Goal: Task Accomplishment & Management: Manage account settings

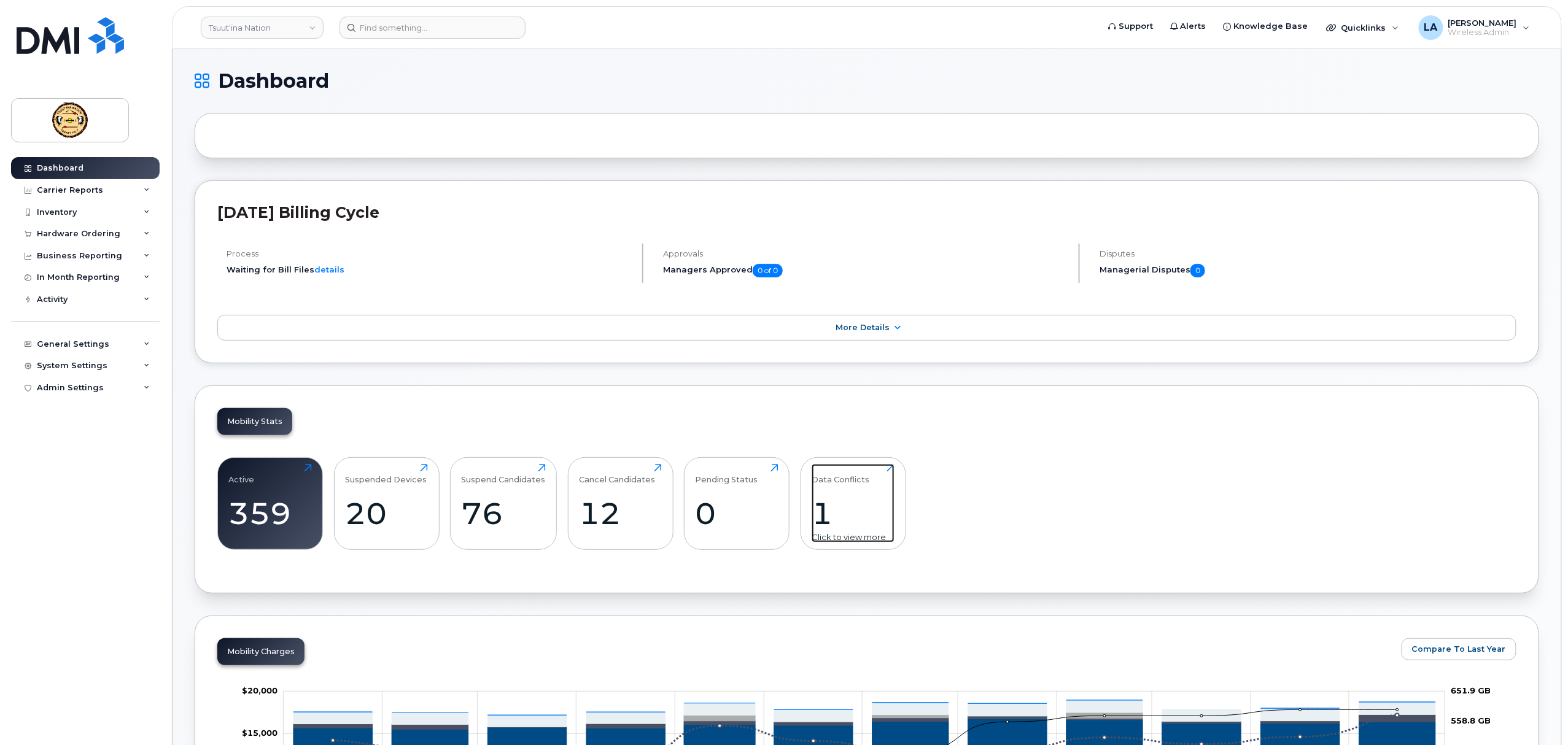
click at [831, 499] on div "1" at bounding box center [853, 513] width 83 height 36
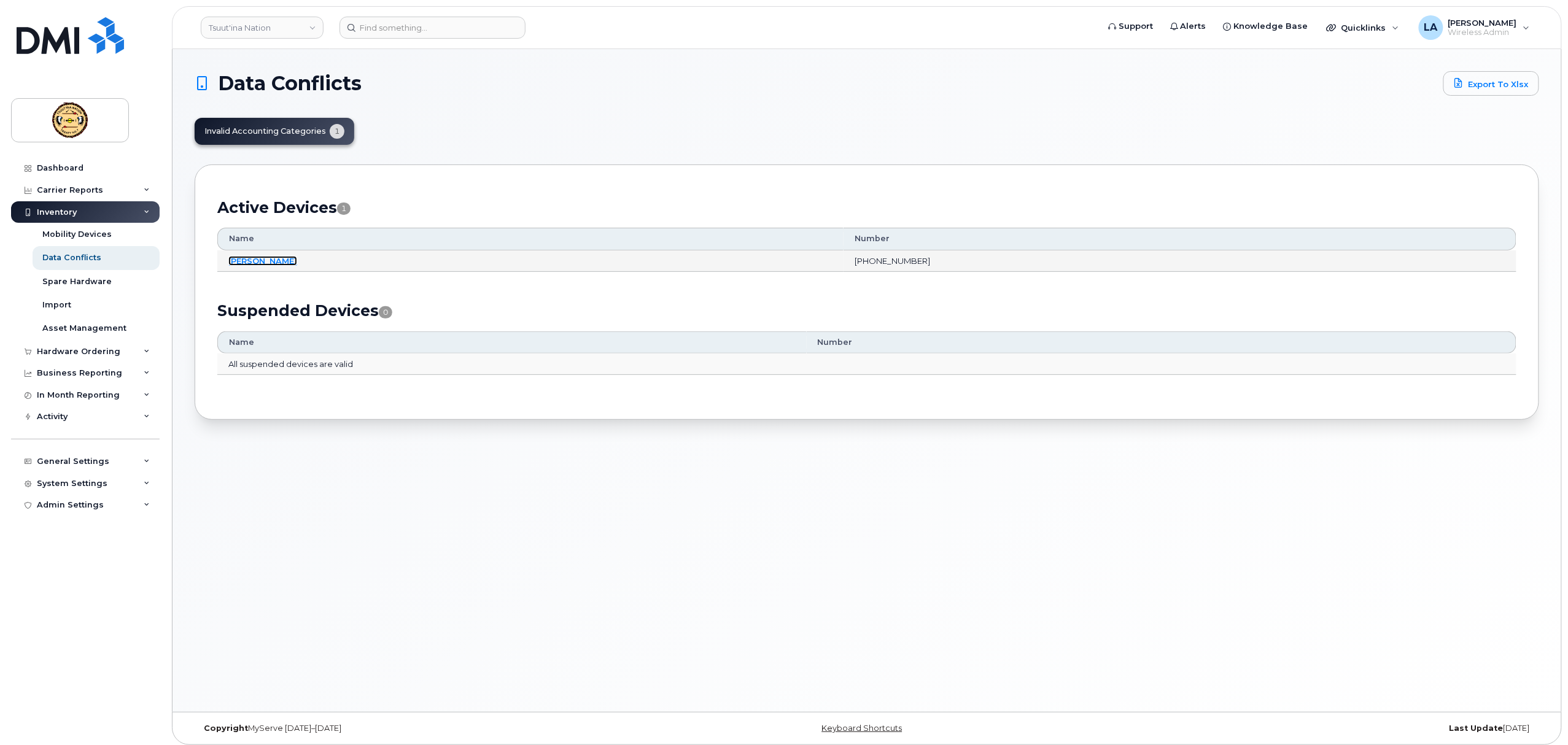
click at [256, 260] on link "[PERSON_NAME]" at bounding box center [263, 261] width 69 height 10
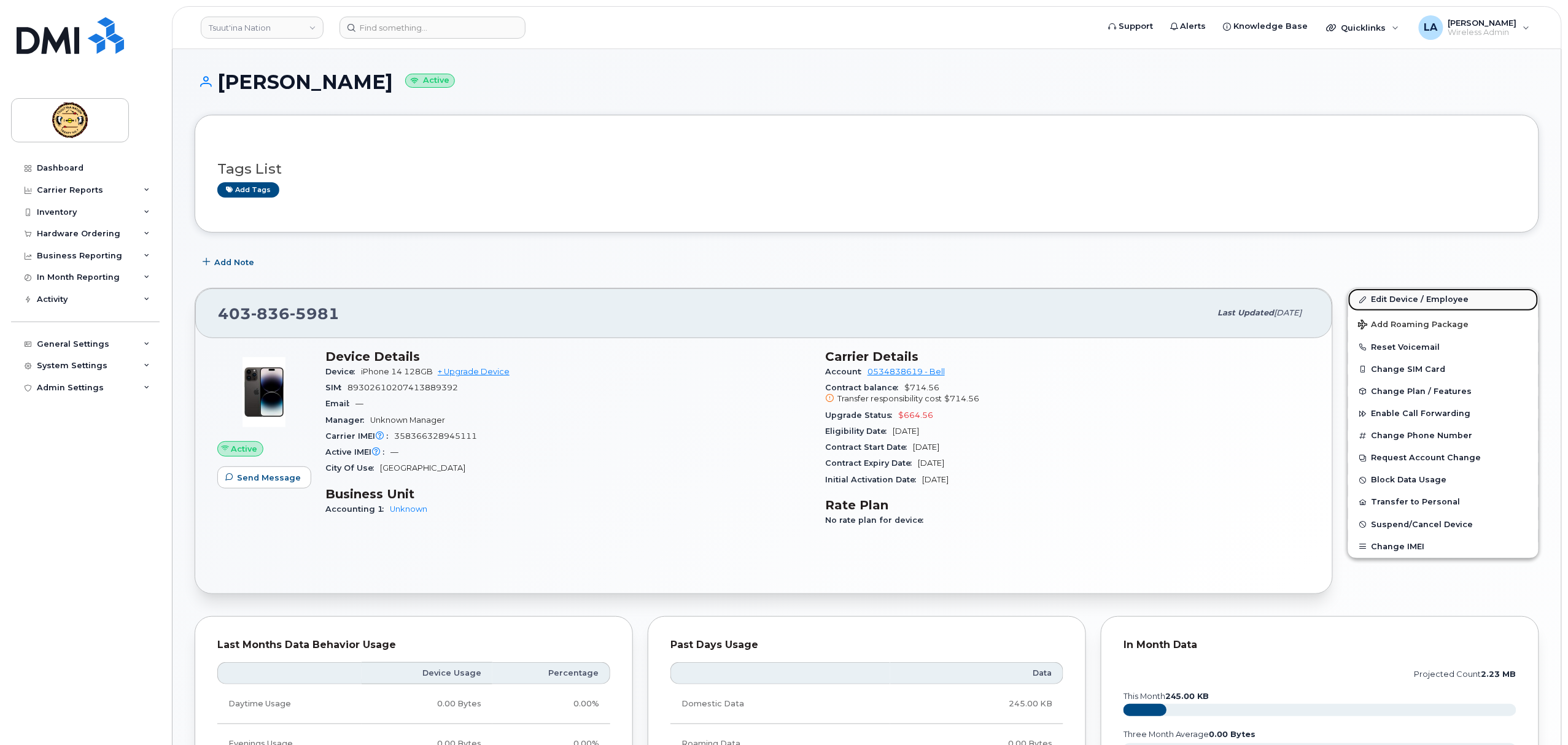
click at [1408, 297] on link "Edit Device / Employee" at bounding box center [1443, 299] width 190 height 22
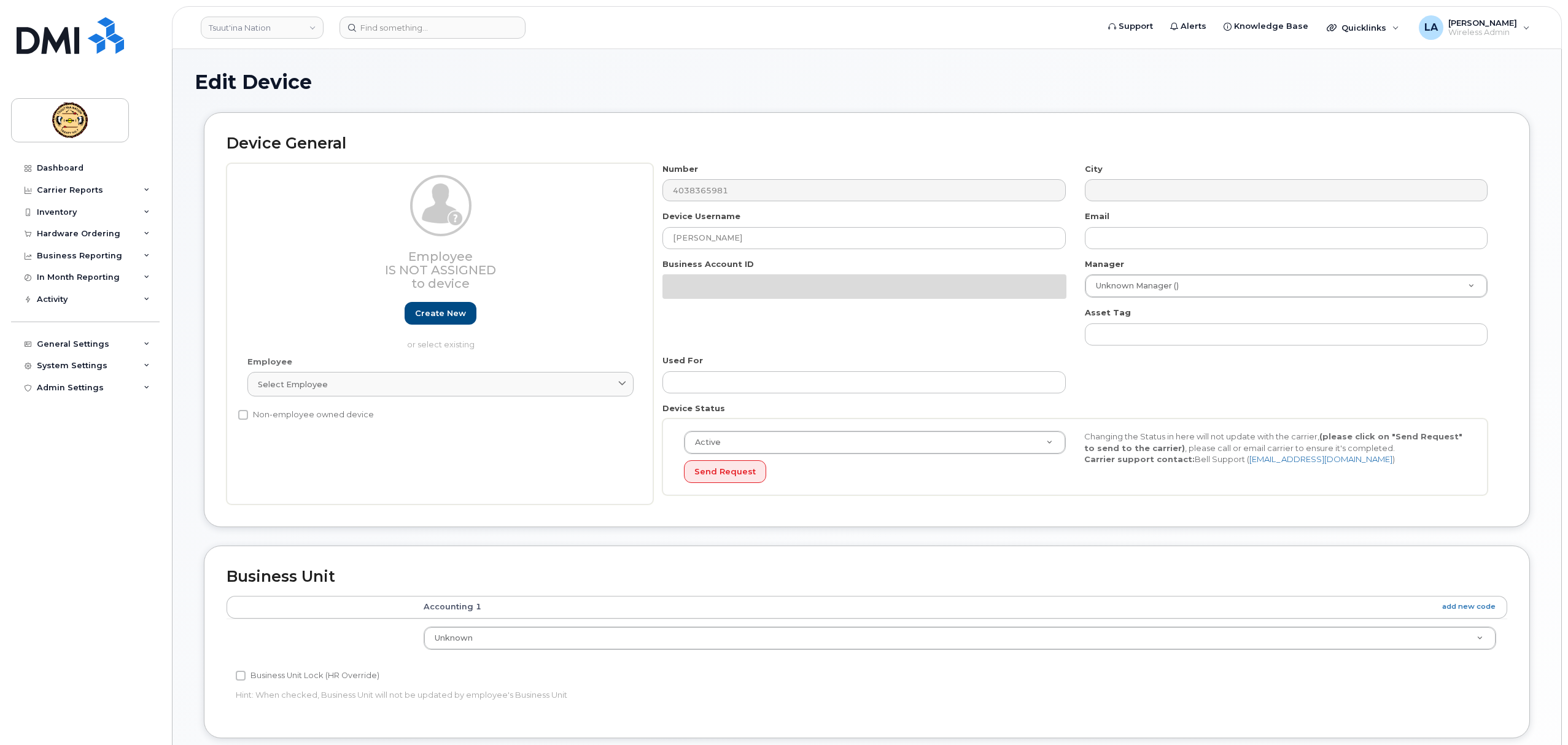
select select "161584"
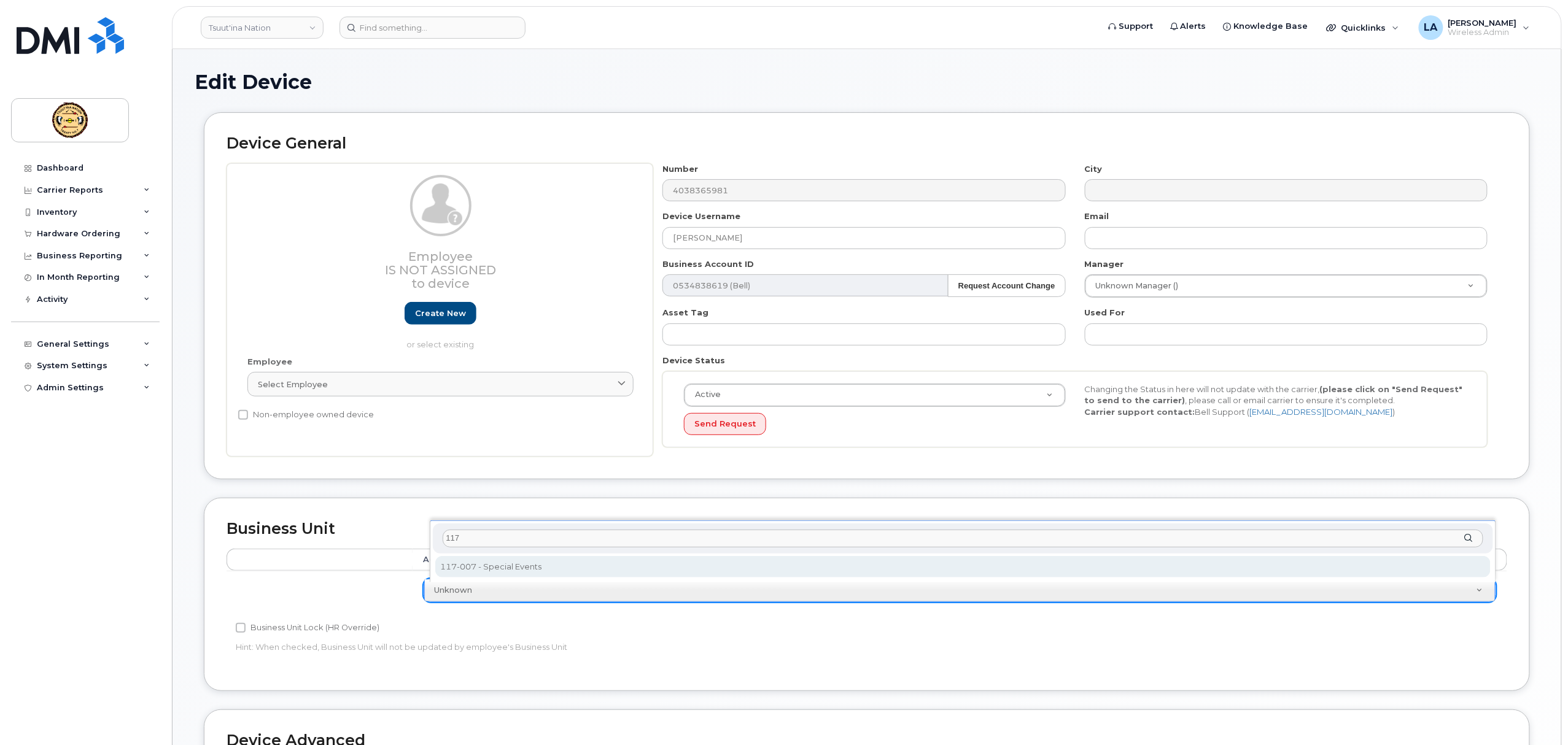
type input "117"
select select "1552743"
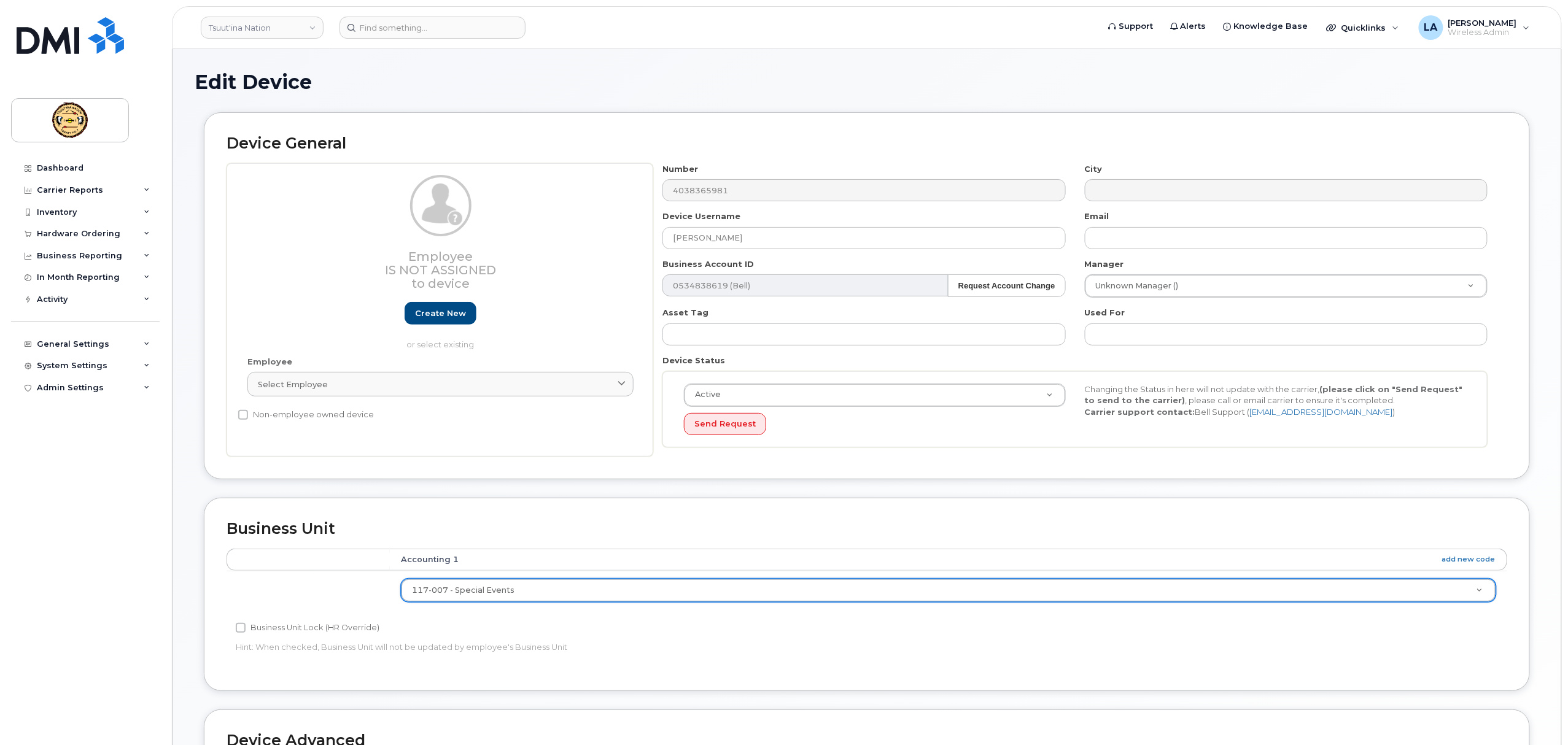
scroll to position [335, 0]
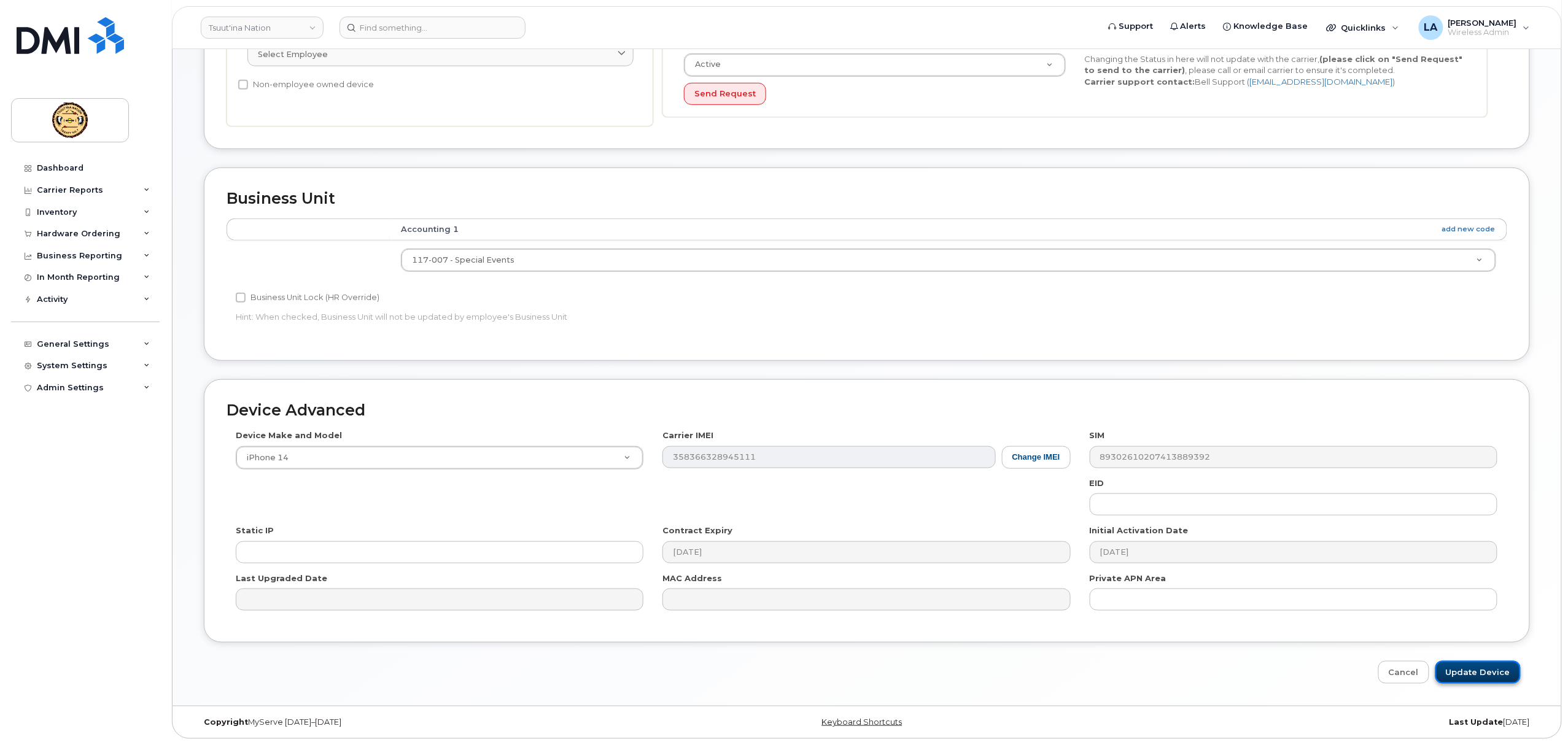
click at [1482, 666] on input "Update Device" at bounding box center [1478, 672] width 86 height 23
type input "Saving..."
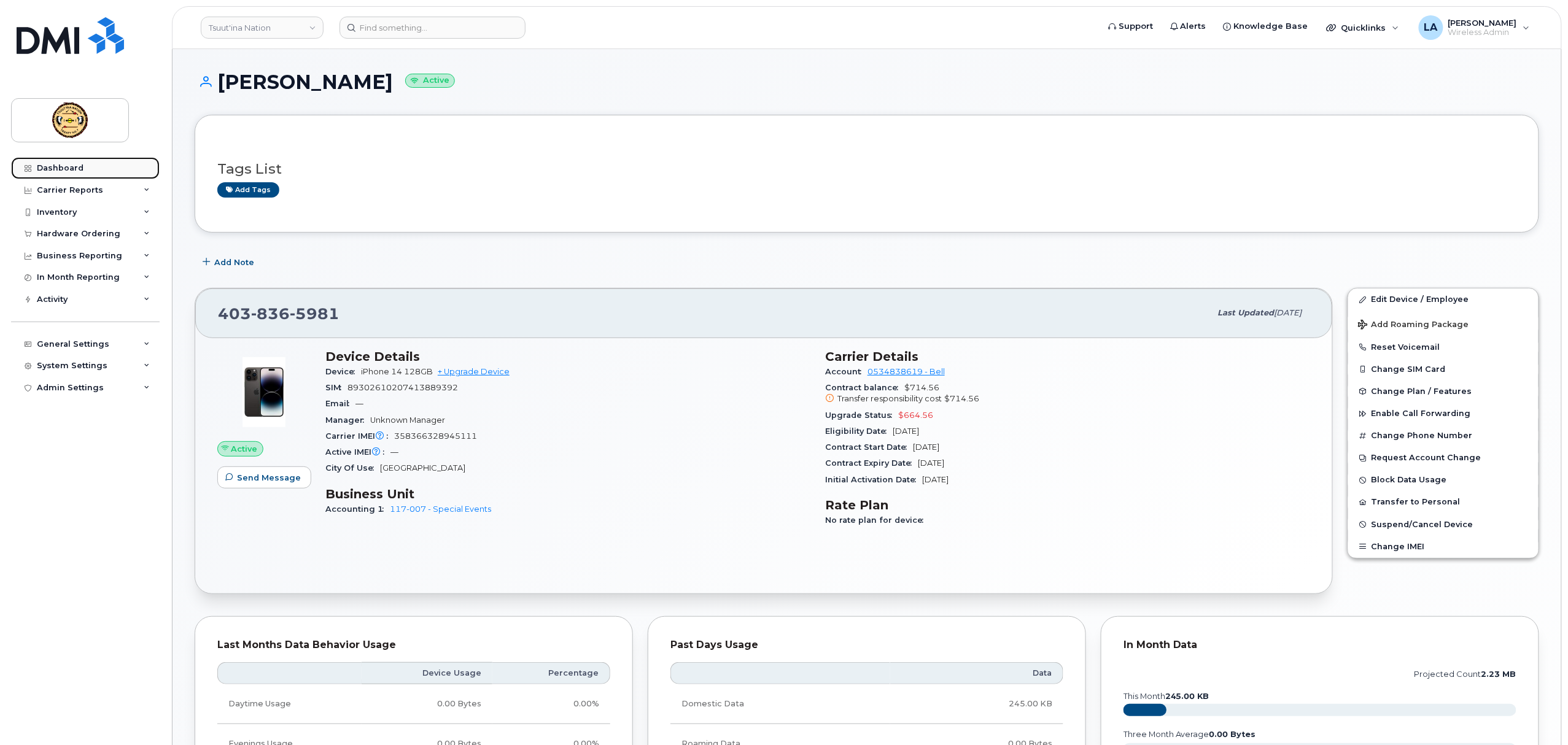
click at [44, 163] on div "Dashboard" at bounding box center [61, 168] width 47 height 10
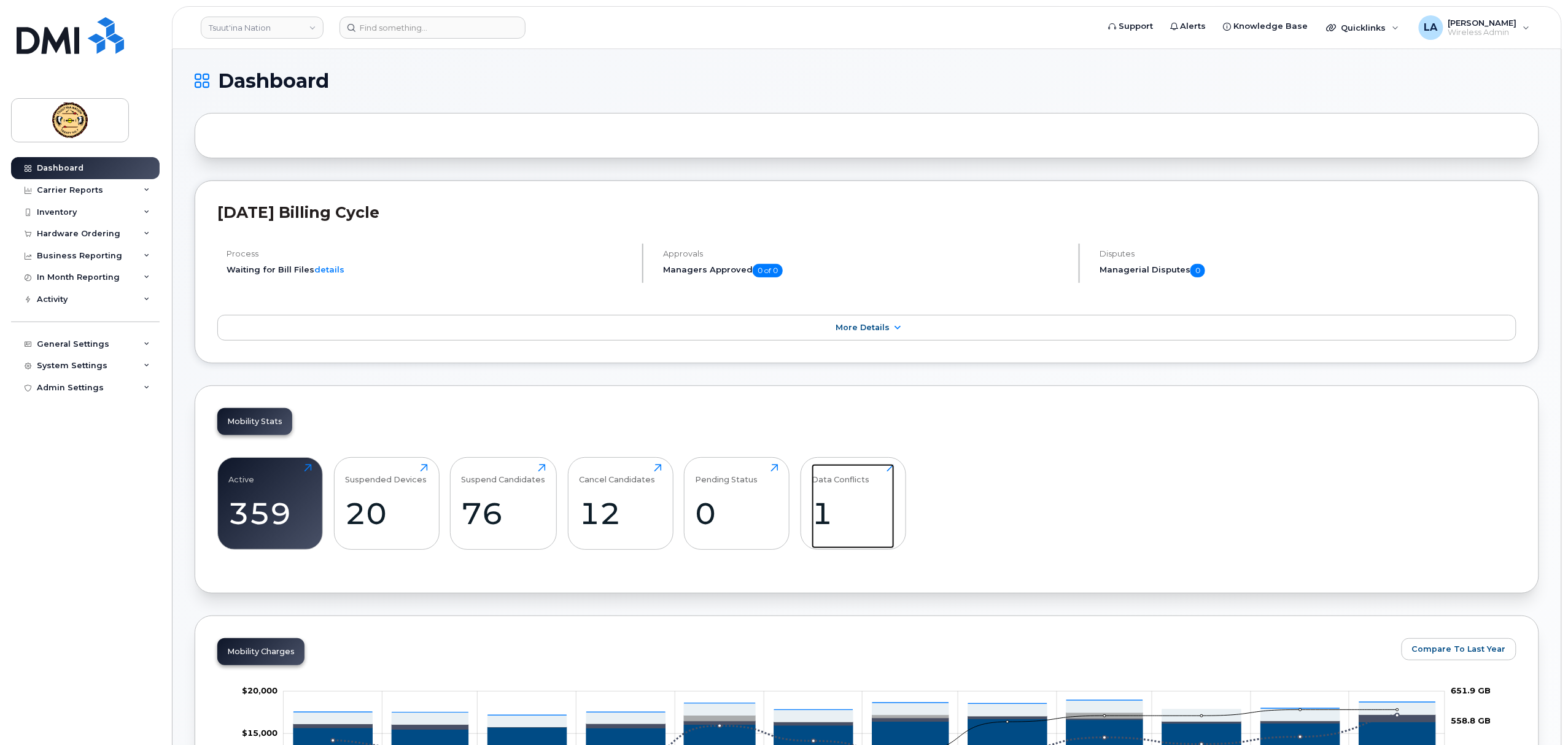
click at [855, 506] on div "1" at bounding box center [853, 513] width 83 height 36
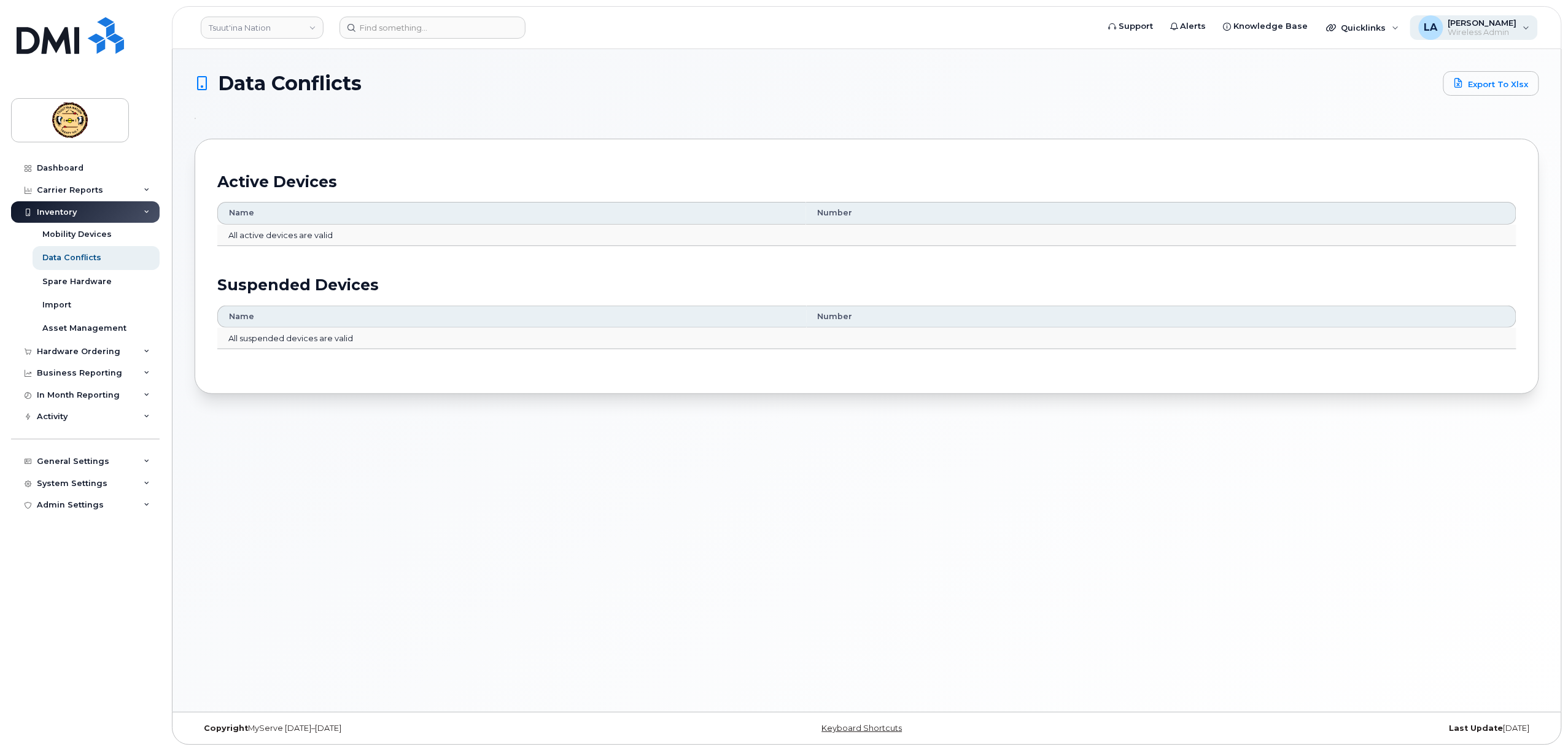
click at [1508, 31] on span "Wireless Admin" at bounding box center [1482, 32] width 69 height 10
click at [1396, 131] on div "Sign out" at bounding box center [1448, 127] width 177 height 23
